Goal: Transaction & Acquisition: Download file/media

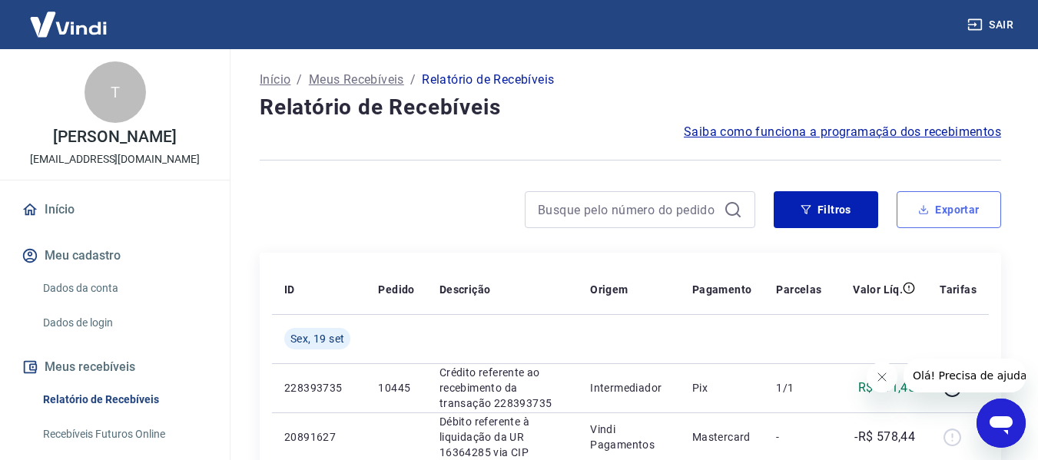
click at [955, 215] on button "Exportar" at bounding box center [949, 209] width 105 height 37
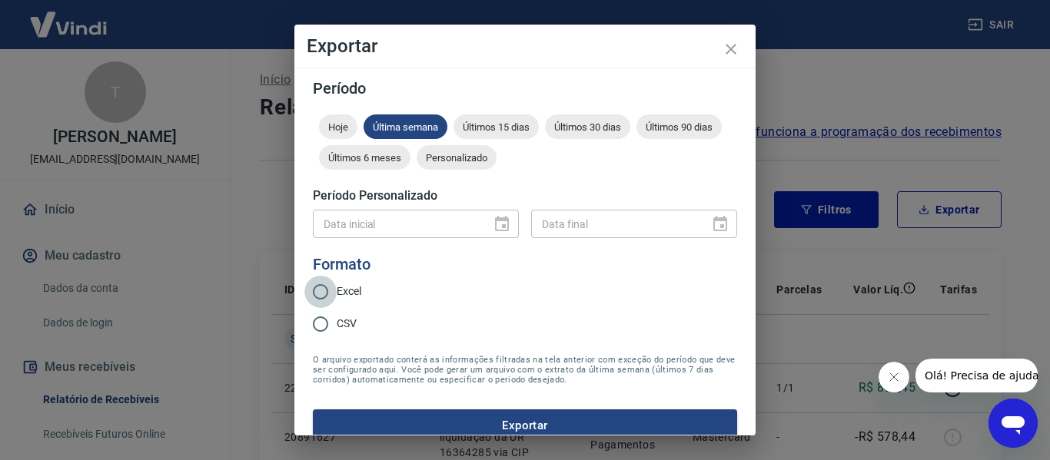
click at [324, 288] on input "Excel" at bounding box center [320, 292] width 32 height 32
radio input "true"
click at [506, 120] on div "Últimos 15 dias" at bounding box center [495, 127] width 85 height 25
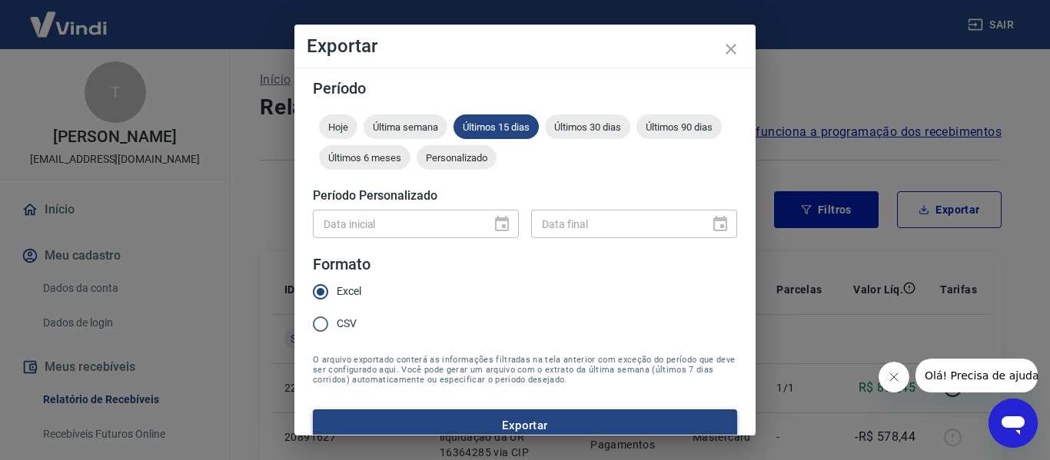
click at [553, 426] on button "Exportar" at bounding box center [525, 426] width 424 height 32
